Goal: Information Seeking & Learning: Learn about a topic

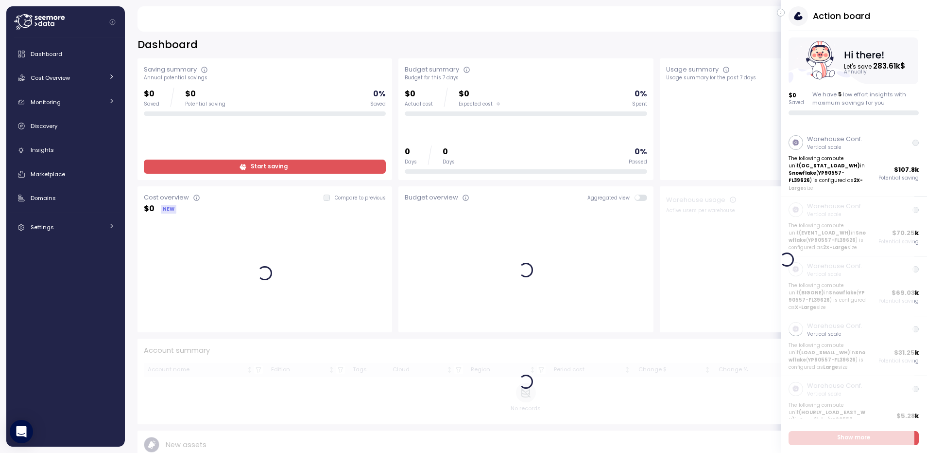
click at [779, 14] on icon "button" at bounding box center [781, 13] width 4 height 12
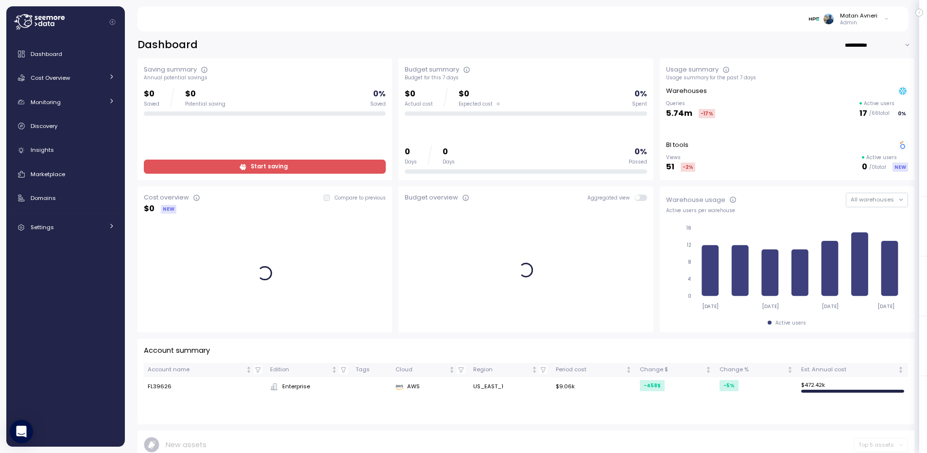
click at [877, 16] on div "Matan Avneri" at bounding box center [858, 16] width 37 height 8
click at [51, 226] on span "Settings" at bounding box center [42, 227] width 23 height 8
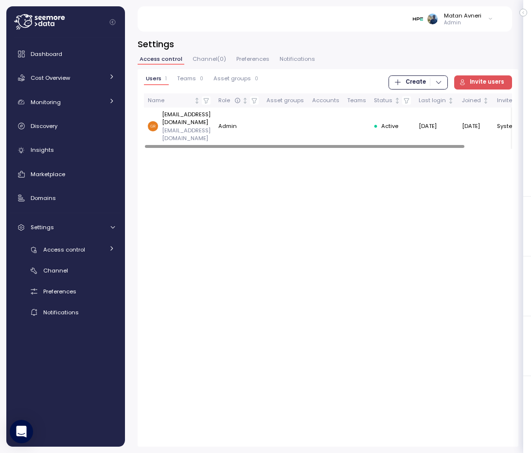
click at [185, 81] on span "Teams" at bounding box center [186, 78] width 19 height 5
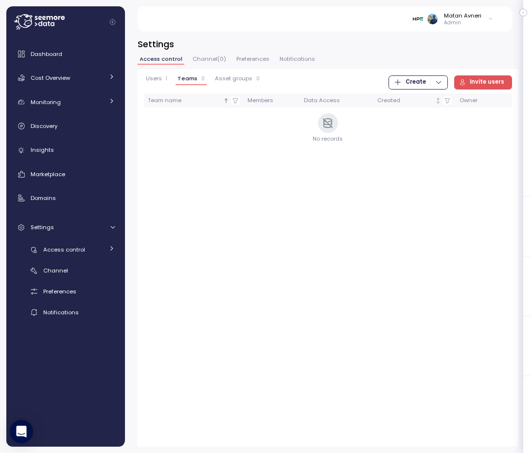
click at [436, 83] on icon "button" at bounding box center [439, 82] width 8 height 8
click at [430, 106] on div "Team" at bounding box center [426, 102] width 35 height 9
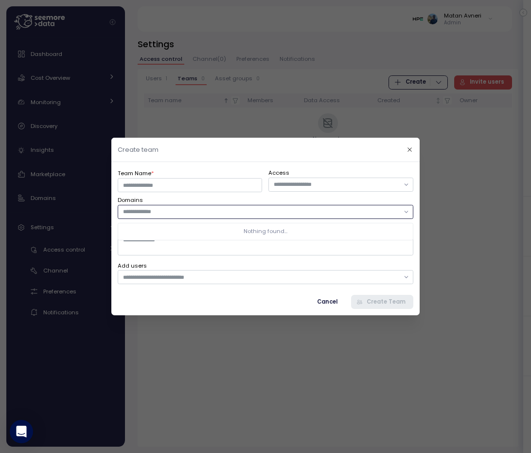
click at [186, 213] on input "text" at bounding box center [261, 211] width 276 height 9
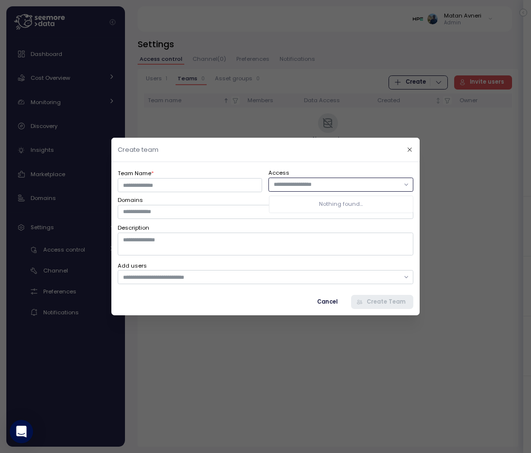
click at [319, 182] on input "text" at bounding box center [336, 184] width 125 height 9
click at [320, 162] on div "Team Name * Access Domains Description Add users Cancel Create Team" at bounding box center [265, 238] width 308 height 153
click at [408, 149] on icon "button" at bounding box center [409, 149] width 6 height 6
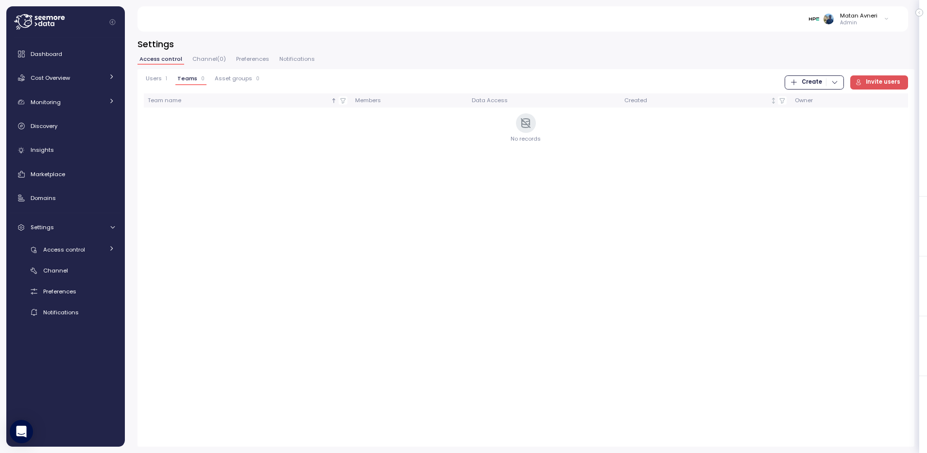
click at [593, 45] on h3 "Settings" at bounding box center [526, 44] width 777 height 12
click at [166, 72] on div "Users 1 Teams 0 Asset groups 0 Create Invite users Team name Members Data Acces…" at bounding box center [526, 257] width 777 height 377
click at [160, 74] on div "Users 1 Teams 0 Asset groups 0 Create Invite users Team name Members Data Acces…" at bounding box center [526, 257] width 777 height 377
click at [158, 77] on span "Users" at bounding box center [154, 78] width 16 height 5
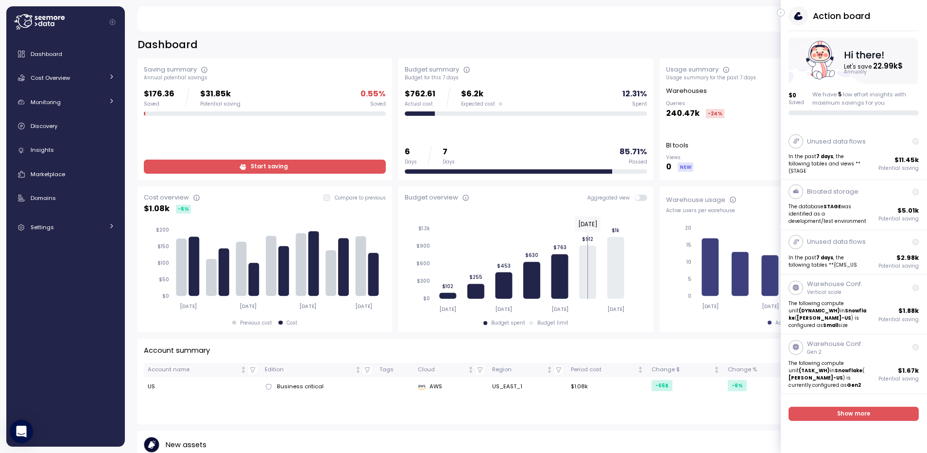
click at [780, 15] on icon "button" at bounding box center [781, 13] width 4 height 12
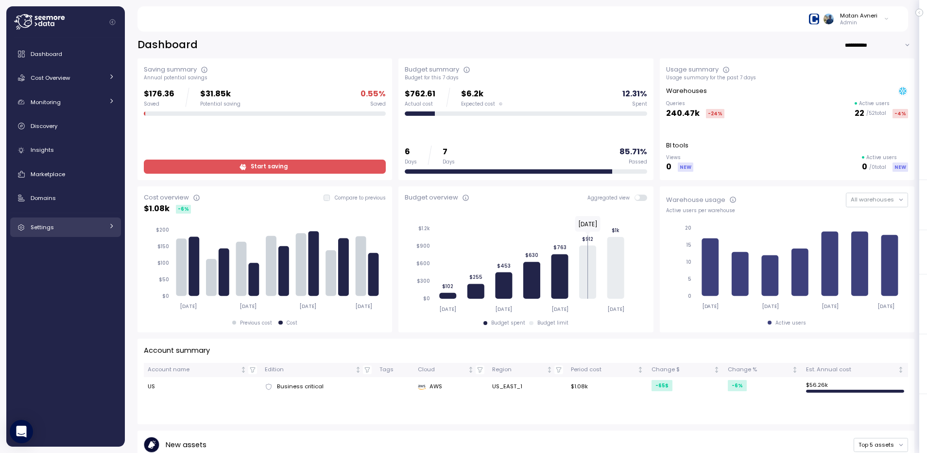
click at [44, 229] on span "Settings" at bounding box center [42, 227] width 23 height 8
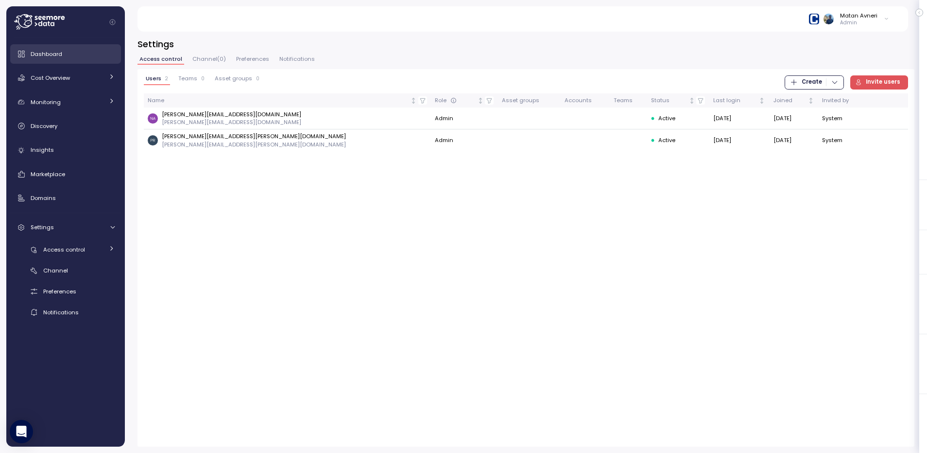
click at [41, 53] on span "Dashboard" at bounding box center [47, 54] width 32 height 8
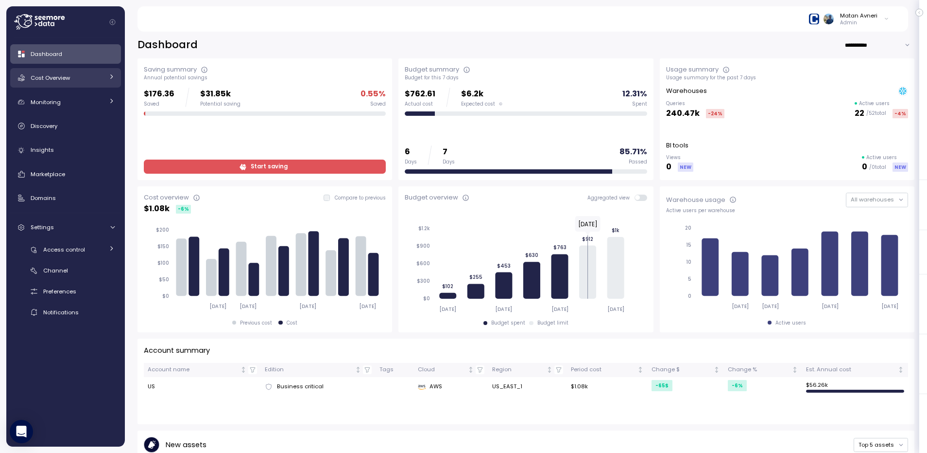
click at [50, 81] on span "Cost Overview" at bounding box center [50, 78] width 39 height 8
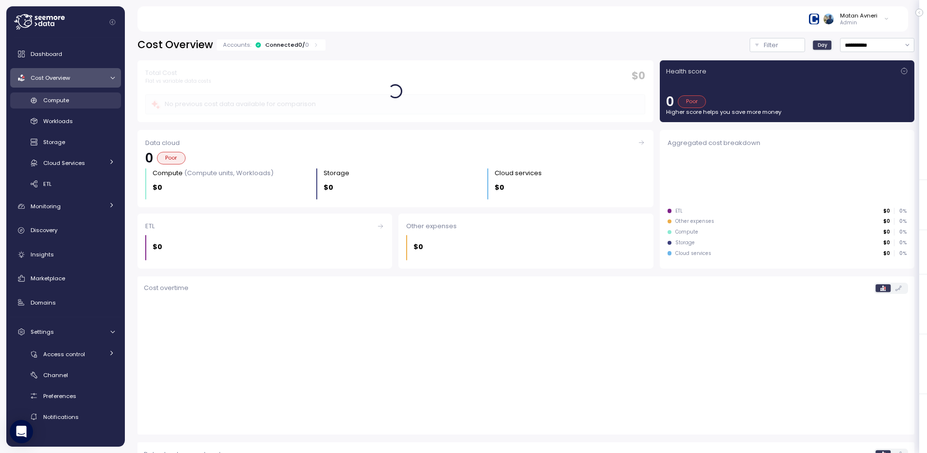
click at [52, 100] on span "Compute" at bounding box center [56, 100] width 26 height 8
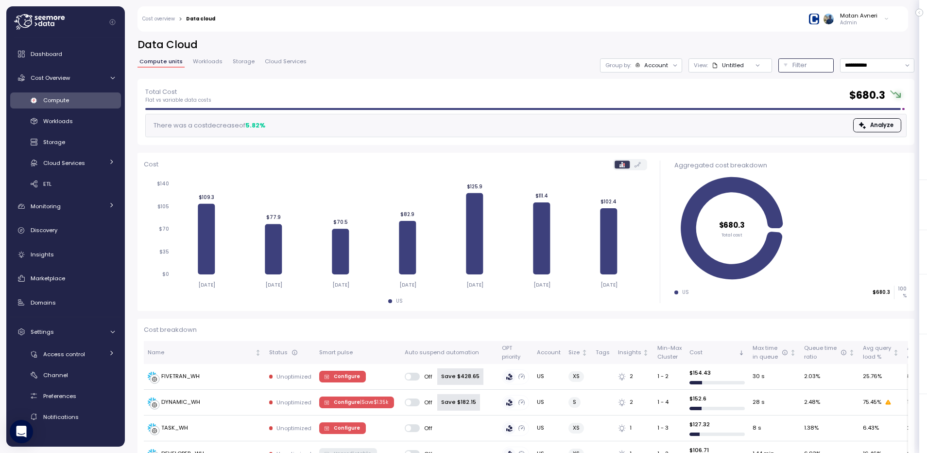
click at [807, 71] on button "Filter" at bounding box center [806, 65] width 55 height 14
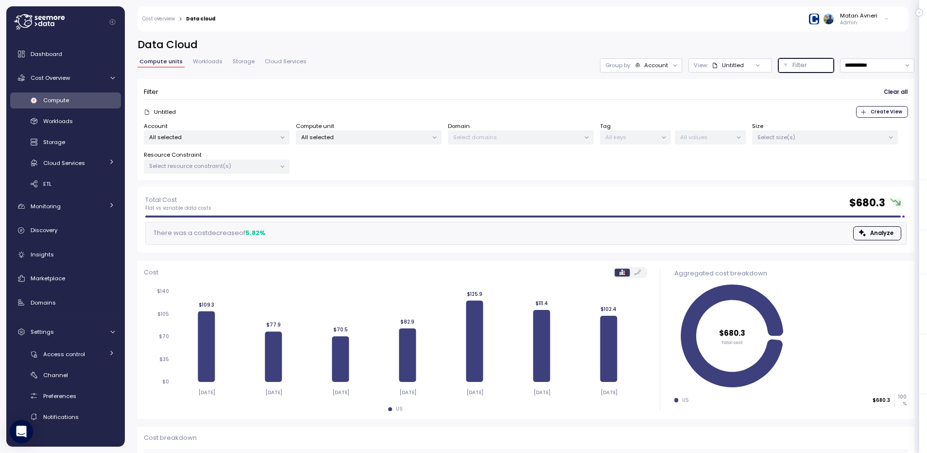
click at [255, 137] on p "All selected" at bounding box center [212, 137] width 127 height 8
click at [314, 135] on p "All selected" at bounding box center [364, 137] width 127 height 8
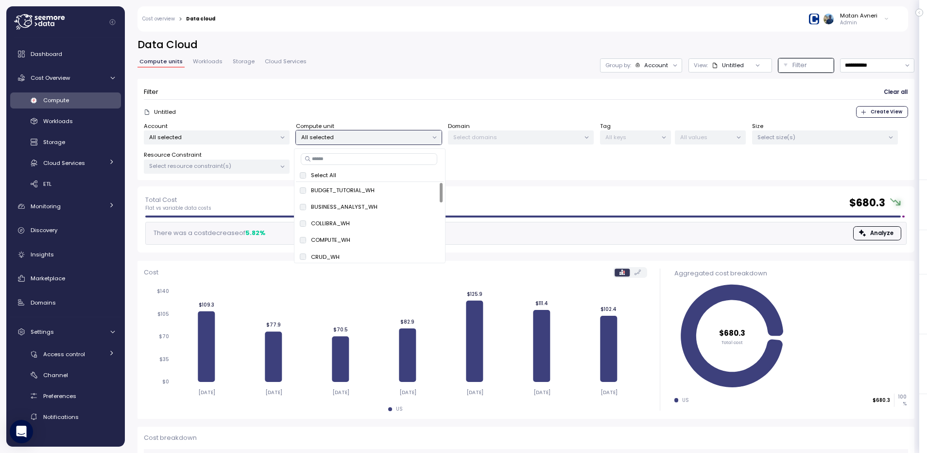
click at [318, 158] on input at bounding box center [369, 159] width 137 height 12
type input "**"
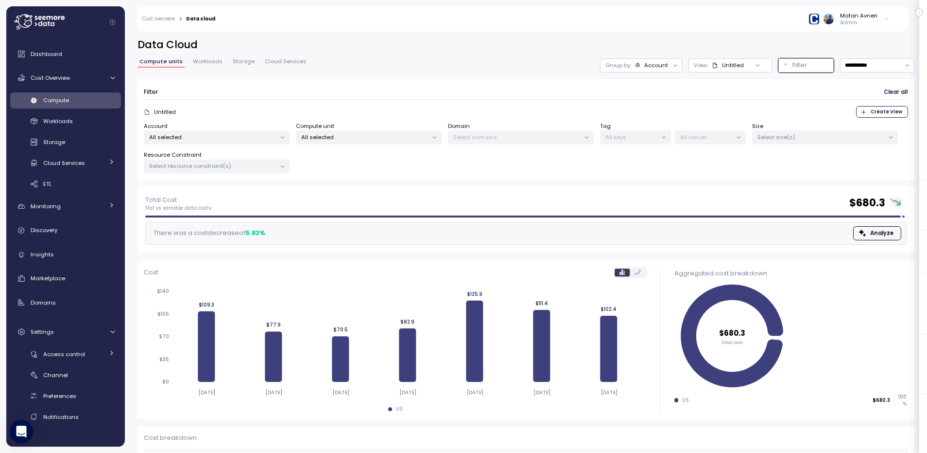
click at [510, 188] on div "Total Cost Flat vs variable data costs $ 680.3 There was a cost decrease of 5.8…" at bounding box center [526, 219] width 777 height 66
click at [859, 64] on input "**********" at bounding box center [877, 65] width 74 height 14
click at [854, 133] on div "Last 30 days" at bounding box center [867, 136] width 36 height 8
type input "**********"
